Goal: Navigation & Orientation: Find specific page/section

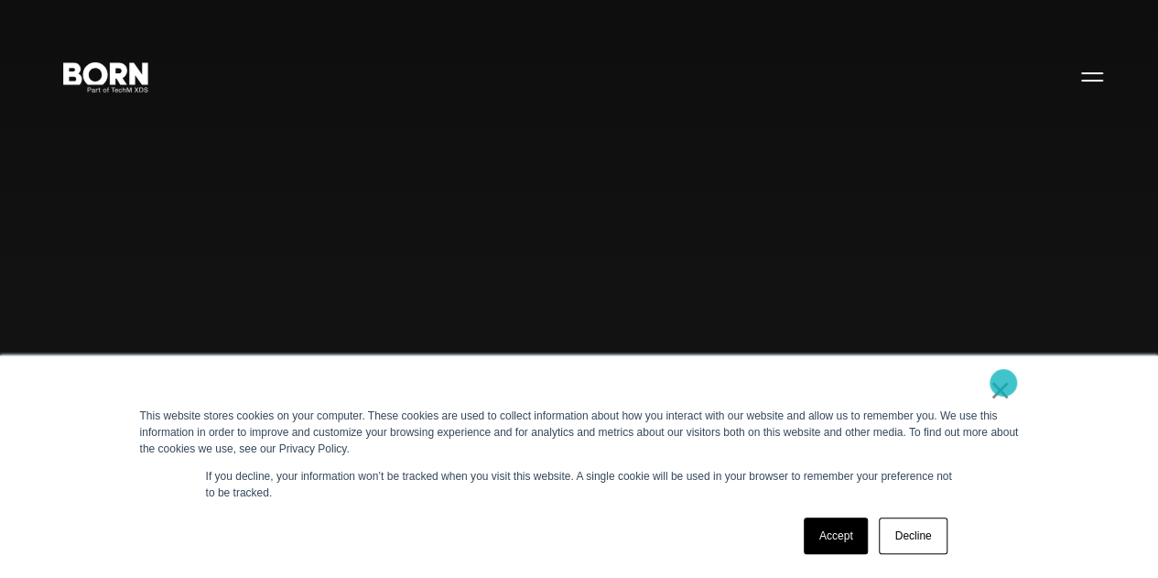
click at [1003, 383] on link "×" at bounding box center [1001, 390] width 22 height 16
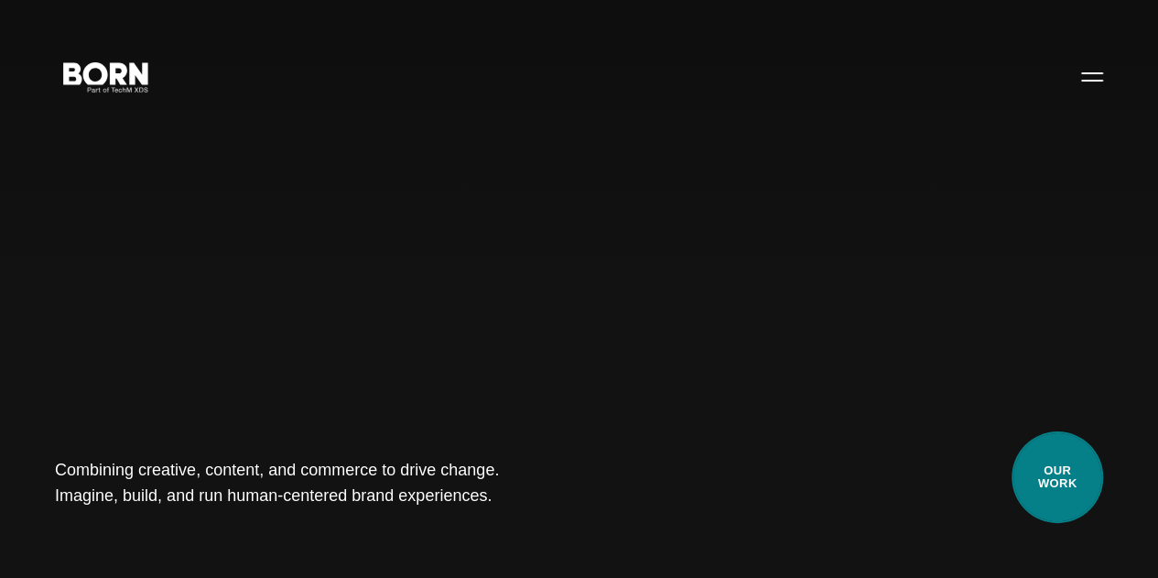
click at [1046, 459] on link "Our Work" at bounding box center [1058, 477] width 92 height 92
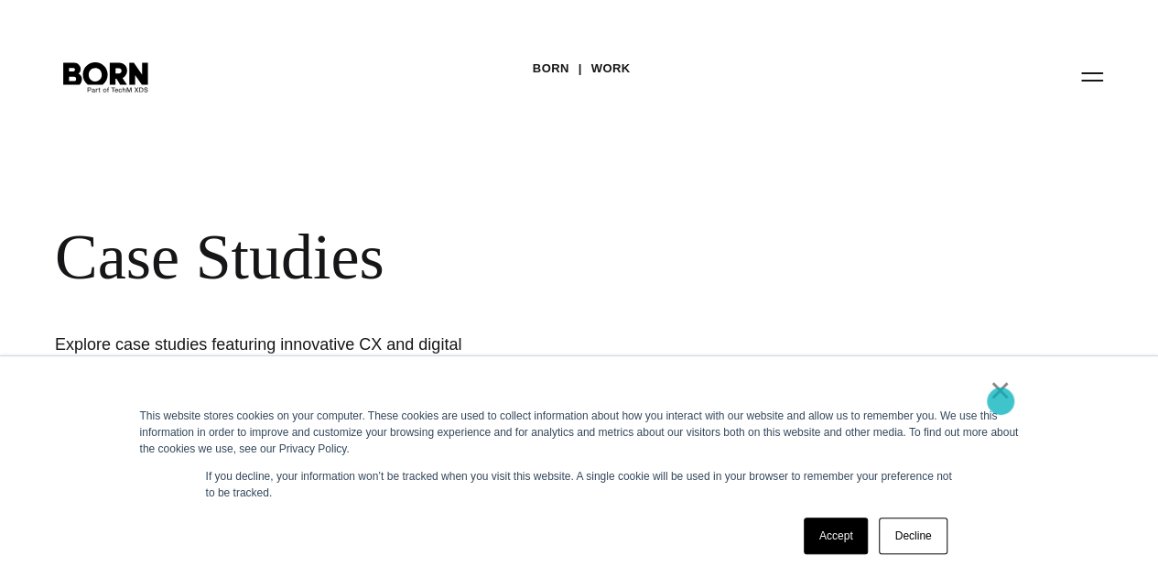
click at [1001, 398] on link "×" at bounding box center [1001, 390] width 22 height 16
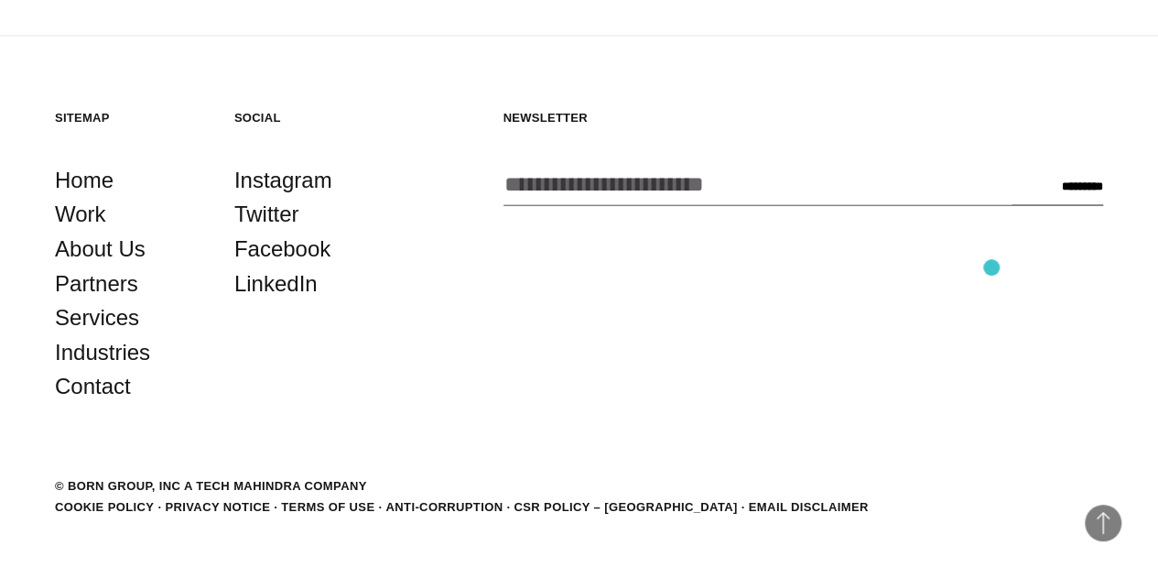
scroll to position [5150, 0]
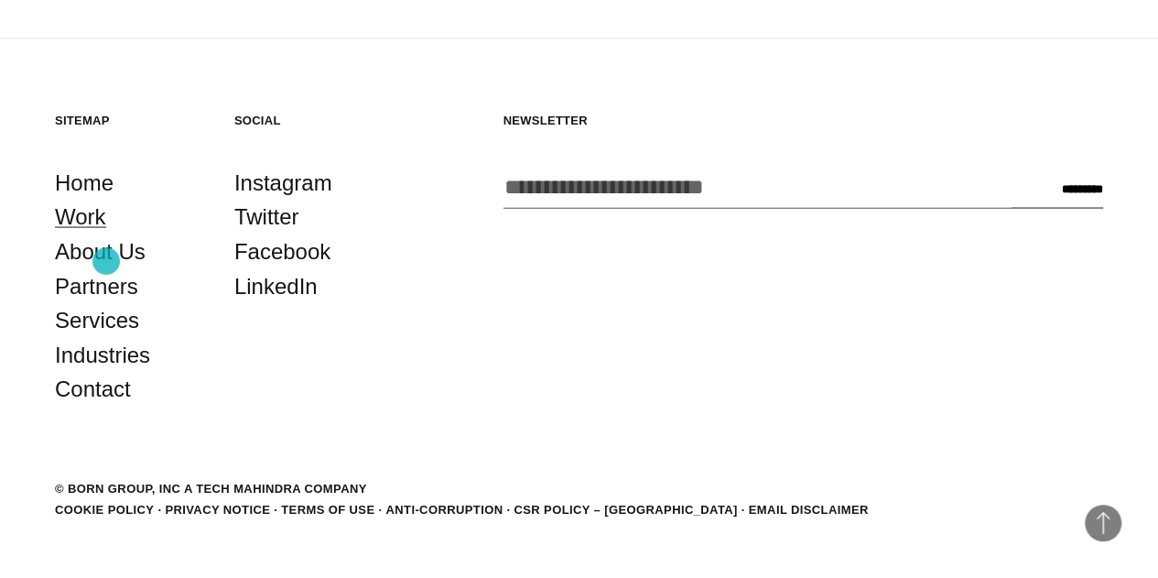
click at [106, 233] on link "Work" at bounding box center [80, 216] width 51 height 35
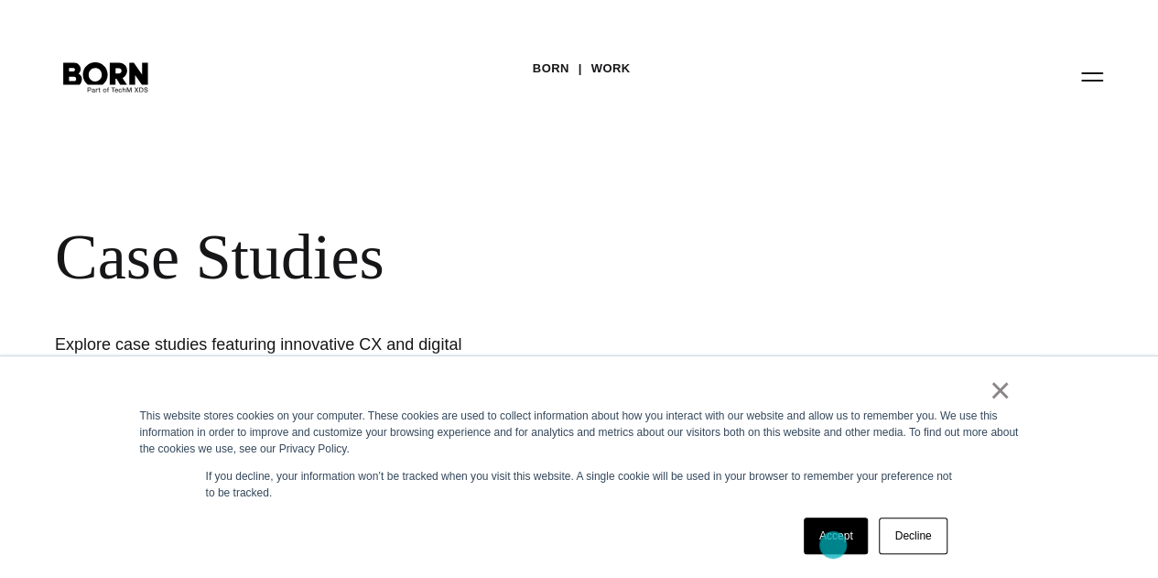
click at [833, 545] on link "Accept" at bounding box center [836, 535] width 65 height 37
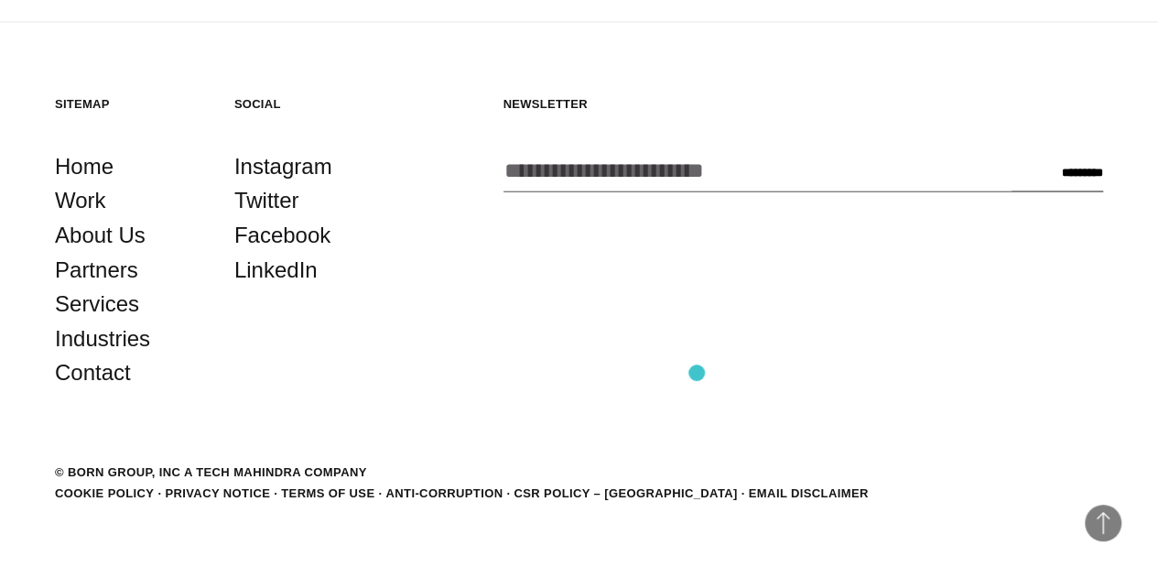
scroll to position [5187, 0]
click at [108, 319] on link "Services" at bounding box center [97, 303] width 84 height 35
